Goal: Task Accomplishment & Management: Use online tool/utility

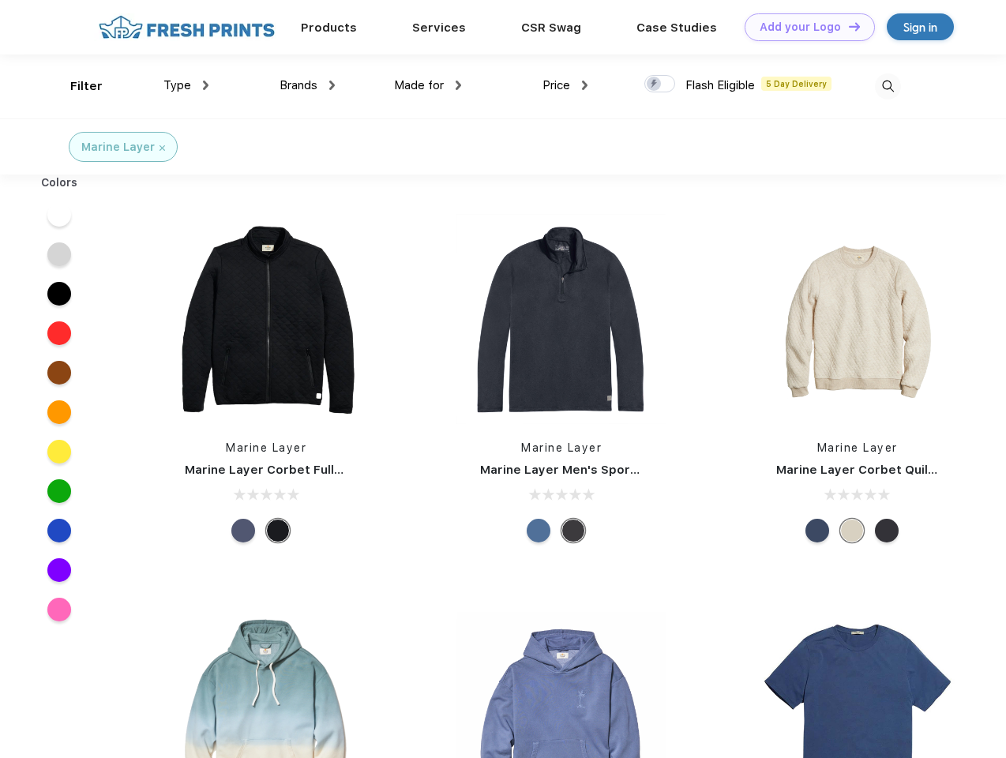
scroll to position [1, 0]
click at [804, 27] on link "Add your Logo Design Tool" at bounding box center [810, 27] width 130 height 28
click at [0, 0] on div "Design Tool" at bounding box center [0, 0] width 0 height 0
click at [847, 26] on link "Add your Logo Design Tool" at bounding box center [810, 27] width 130 height 28
click at [76, 86] on div "Filter" at bounding box center [86, 86] width 32 height 18
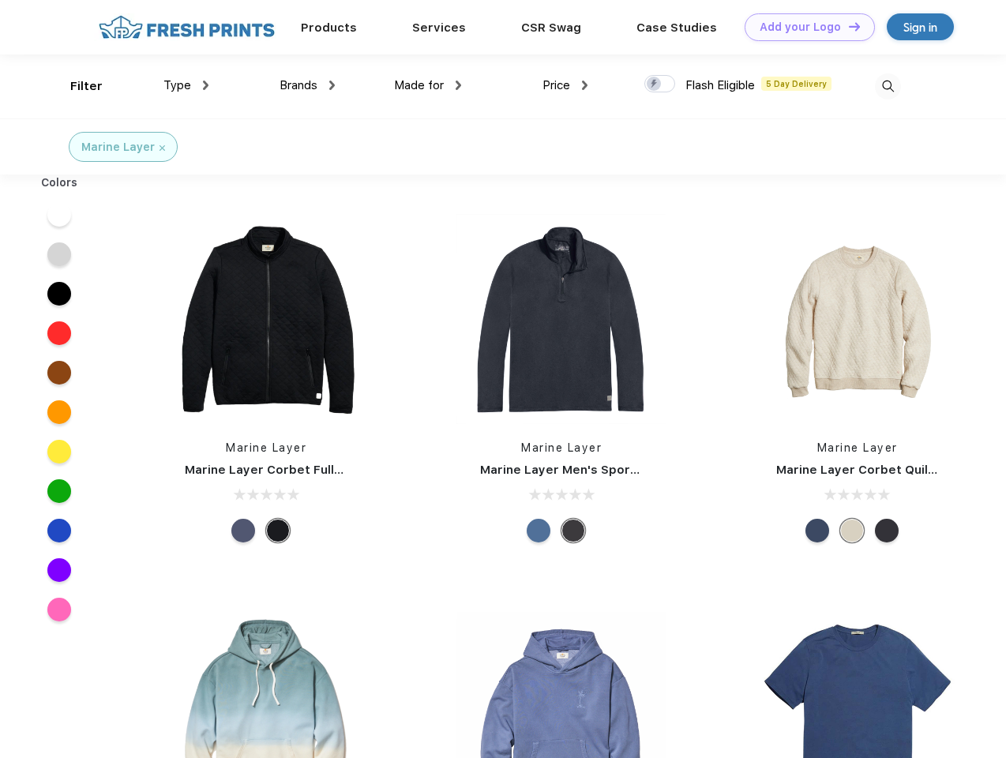
click at [186, 85] on span "Type" at bounding box center [177, 85] width 28 height 14
click at [307, 85] on span "Brands" at bounding box center [299, 85] width 38 height 14
click at [428, 85] on span "Made for" at bounding box center [419, 85] width 50 height 14
click at [565, 85] on span "Price" at bounding box center [557, 85] width 28 height 14
click at [660, 85] on div at bounding box center [659, 83] width 31 height 17
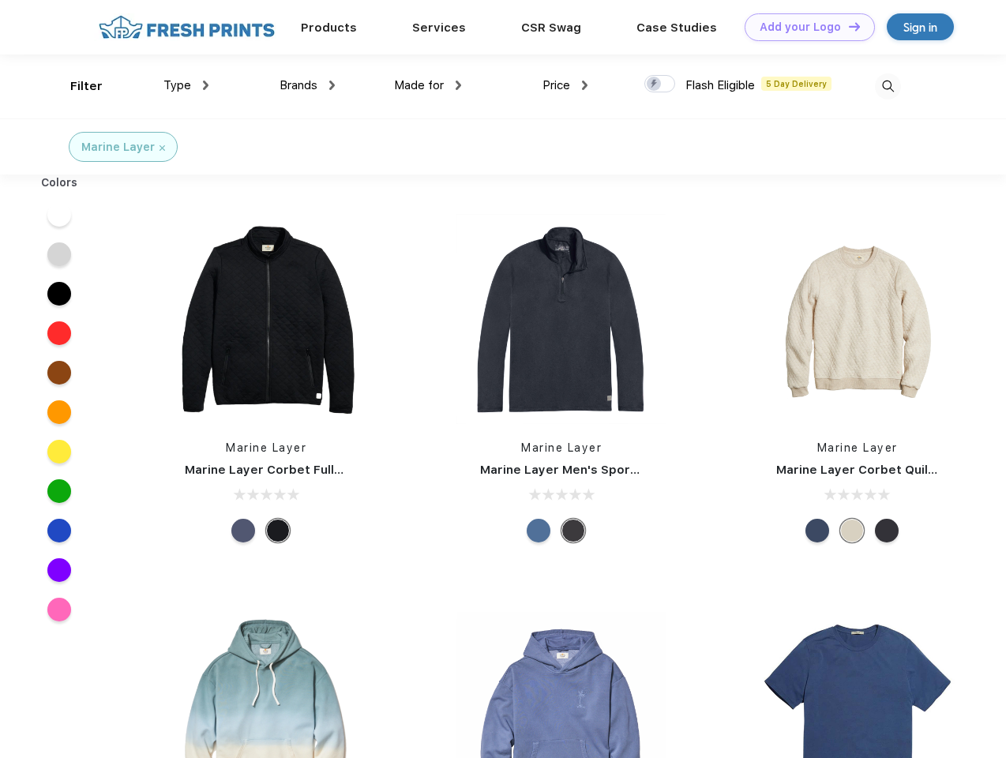
click at [655, 85] on input "checkbox" at bounding box center [649, 79] width 10 height 10
click at [888, 86] on img at bounding box center [888, 86] width 26 height 26
